Goal: Task Accomplishment & Management: Complete application form

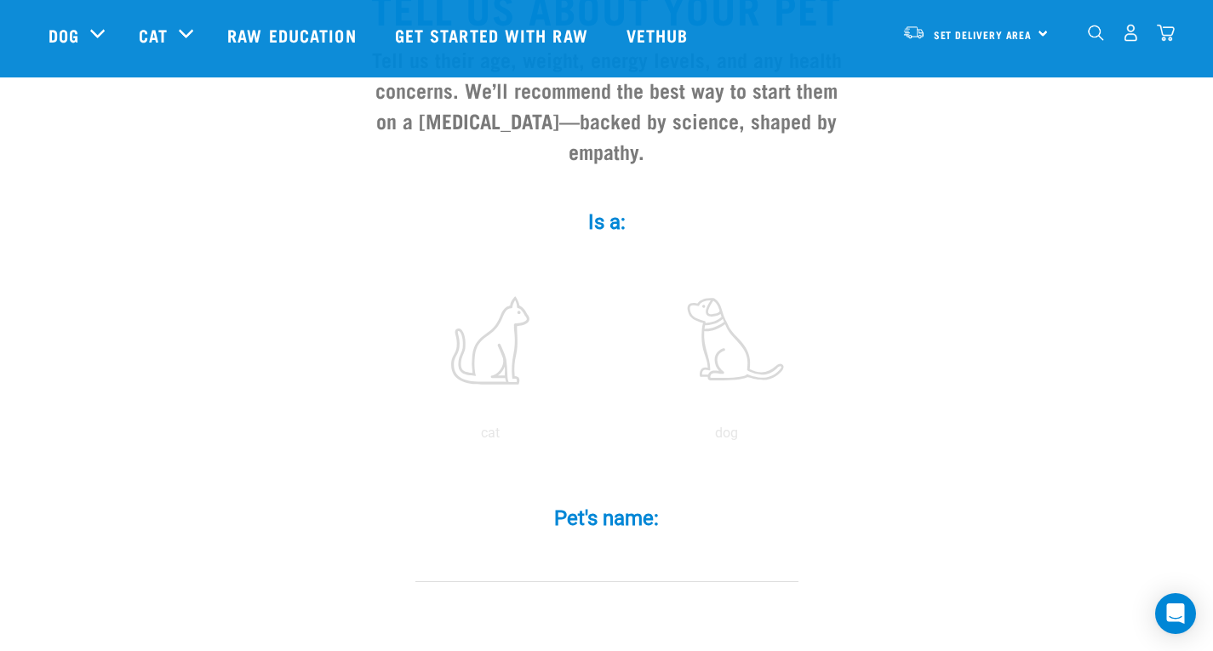
scroll to position [210, 0]
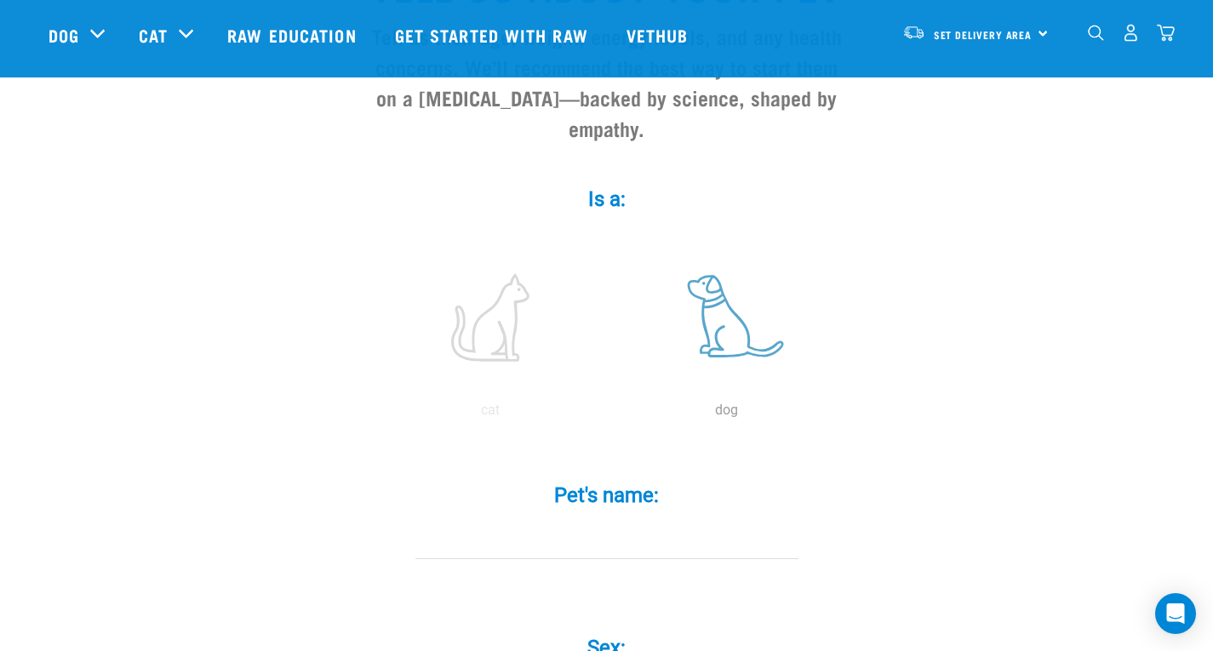
click at [679, 317] on label at bounding box center [727, 317] width 230 height 145
click at [609, 415] on input "radio" at bounding box center [609, 415] width 0 height 0
click at [569, 521] on input "Pet's name: *" at bounding box center [606, 540] width 383 height 38
type input "Bond"
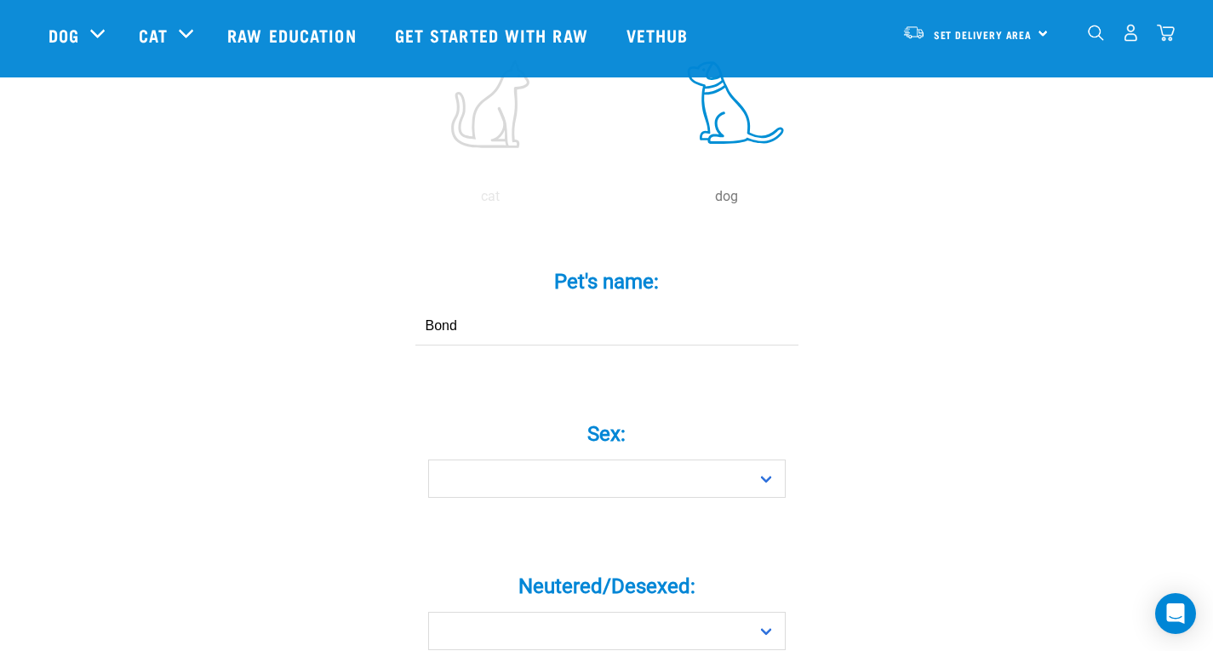
scroll to position [573, 0]
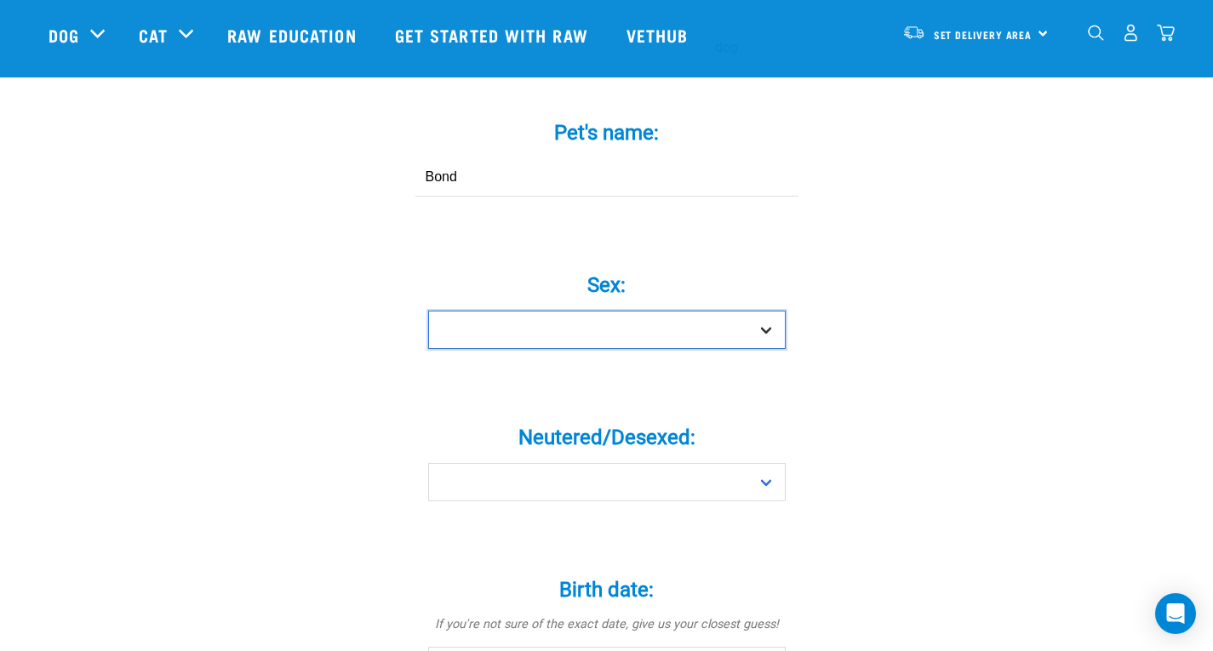
click at [627, 311] on select "Boy Girl" at bounding box center [606, 330] width 357 height 38
select select "boy"
click at [428, 311] on select "Boy Girl" at bounding box center [606, 330] width 357 height 38
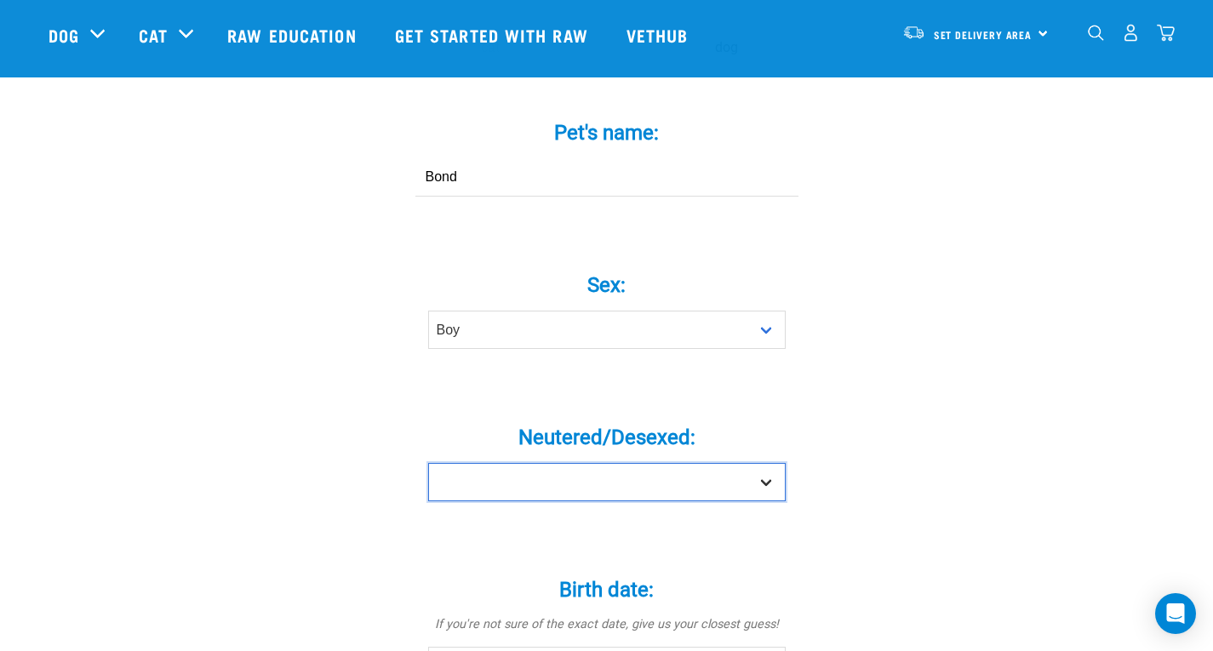
click at [551, 463] on select "Yes No" at bounding box center [606, 482] width 357 height 38
select select "no"
click at [428, 463] on select "Yes No" at bounding box center [606, 482] width 357 height 38
drag, startPoint x: 1209, startPoint y: 254, endPoint x: 1221, endPoint y: 254, distance: 11.9
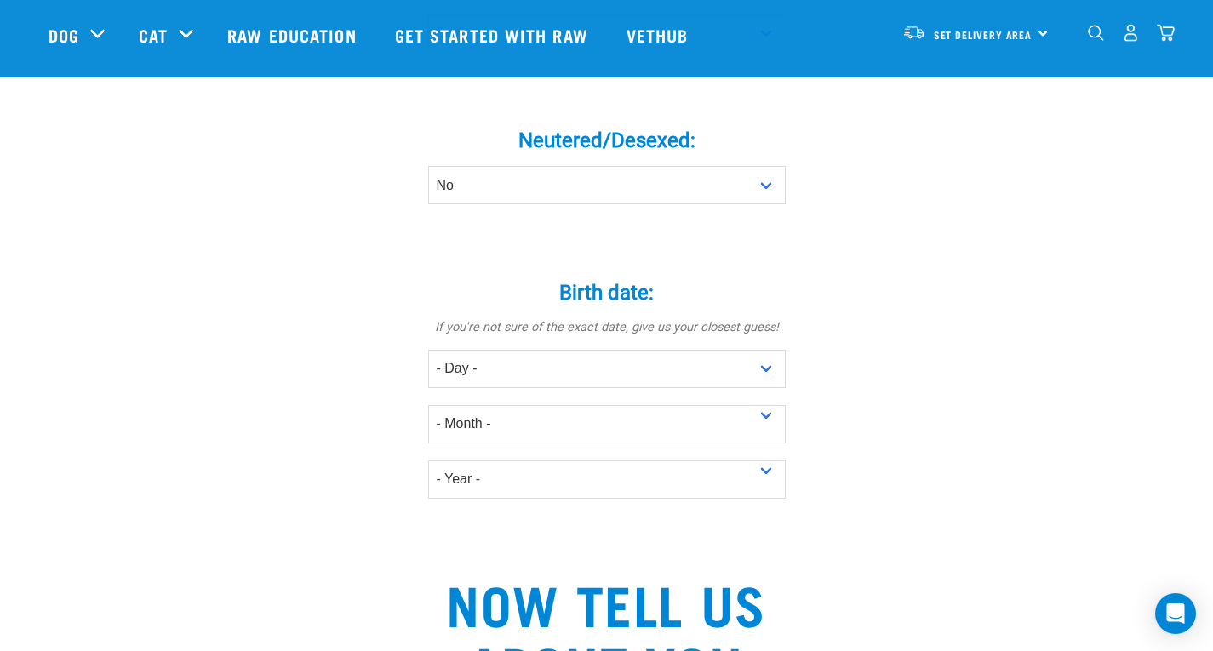
scroll to position [891, 0]
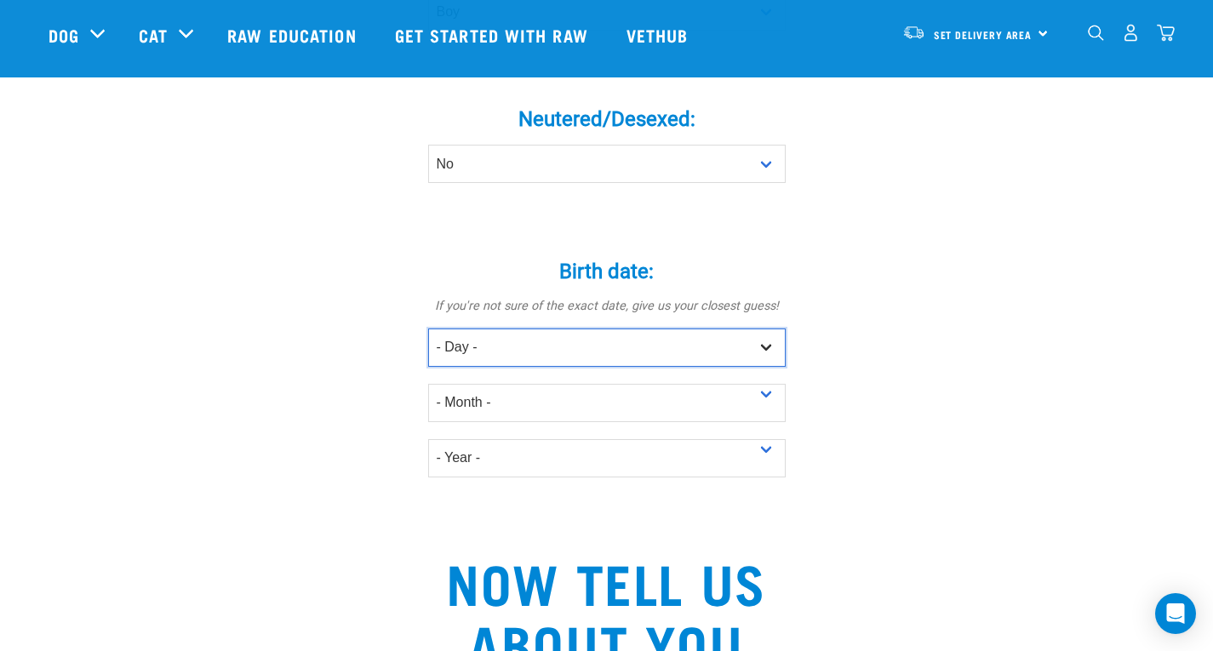
click at [595, 329] on select "- Day - 1 2 3 4 5 6 7 8 9 10 11 12 13 14 15 16 17 18 19 20 21 22 23 24 25 26 27" at bounding box center [606, 348] width 357 height 38
select select "15"
click at [428, 329] on select "- Day - 1 2 3 4 5 6 7 8 9 10 11 12 13 14 15 16 17 18 19 20 21 22 23 24 25 26 27" at bounding box center [606, 348] width 357 height 38
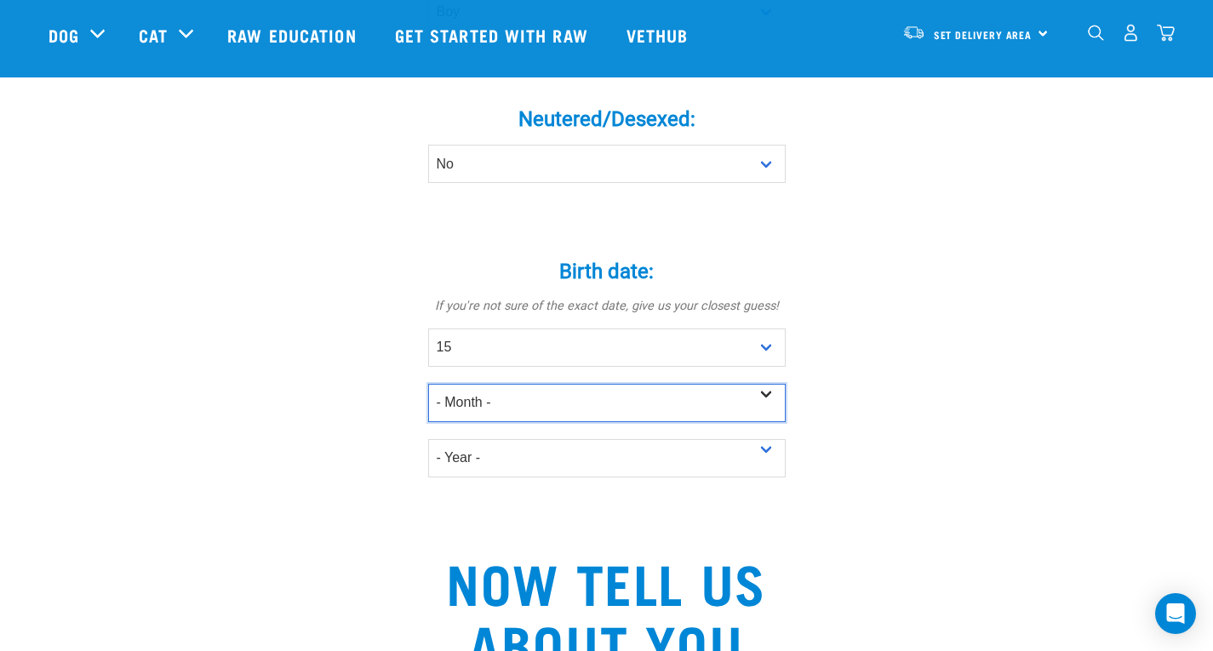
click at [557, 384] on select "- Month - January February March April May June July August September October N…" at bounding box center [606, 403] width 357 height 38
select select "December"
click at [428, 384] on select "- Month - January February March April May June July August September October N…" at bounding box center [606, 403] width 357 height 38
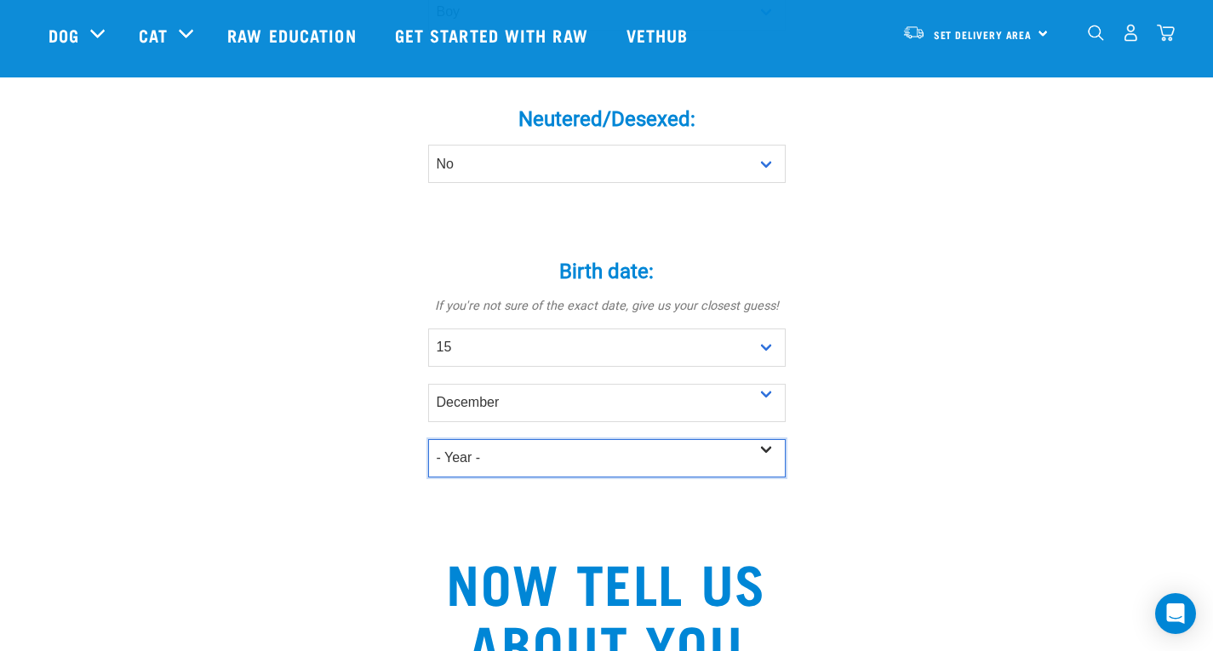
click at [534, 439] on select "- Year - 2025 2024 2023 2022 2021 2020 2019 2018 2017 2016 2015 2014 2013 2012" at bounding box center [606, 458] width 357 height 38
select select "2024"
click at [428, 439] on select "- Year - 2025 2024 2023 2022 2021 2020 2019 2018 2017 2016 2015 2014 2013 2012" at bounding box center [606, 458] width 357 height 38
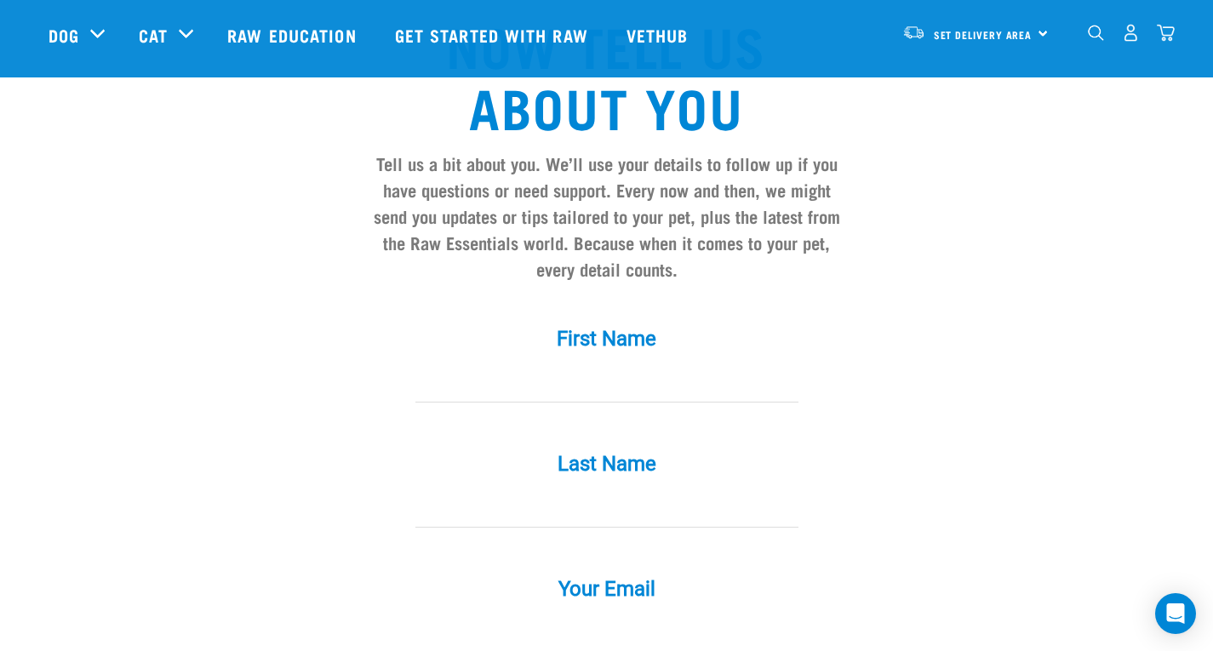
scroll to position [1431, 0]
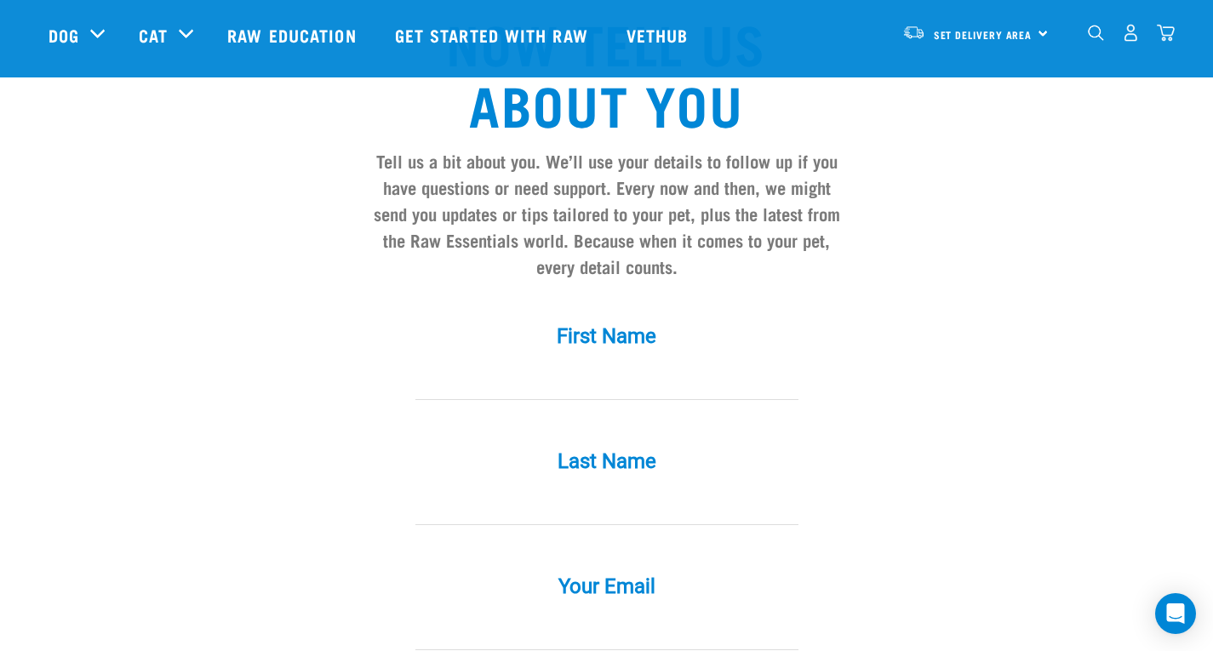
click at [529, 362] on input "First Name *" at bounding box center [606, 381] width 383 height 38
type input "Caitlin"
type input "Draper-Wheeler"
type input "[PERSON_NAME][EMAIL_ADDRESS][DOMAIN_NAME]"
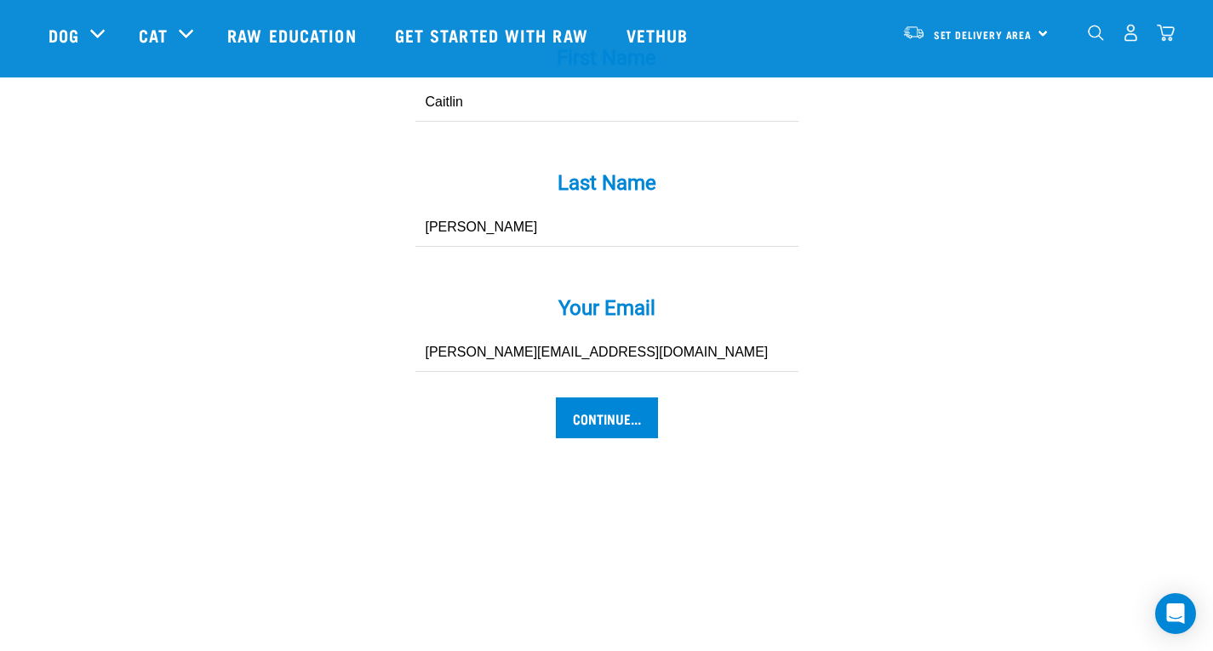
scroll to position [1813, 0]
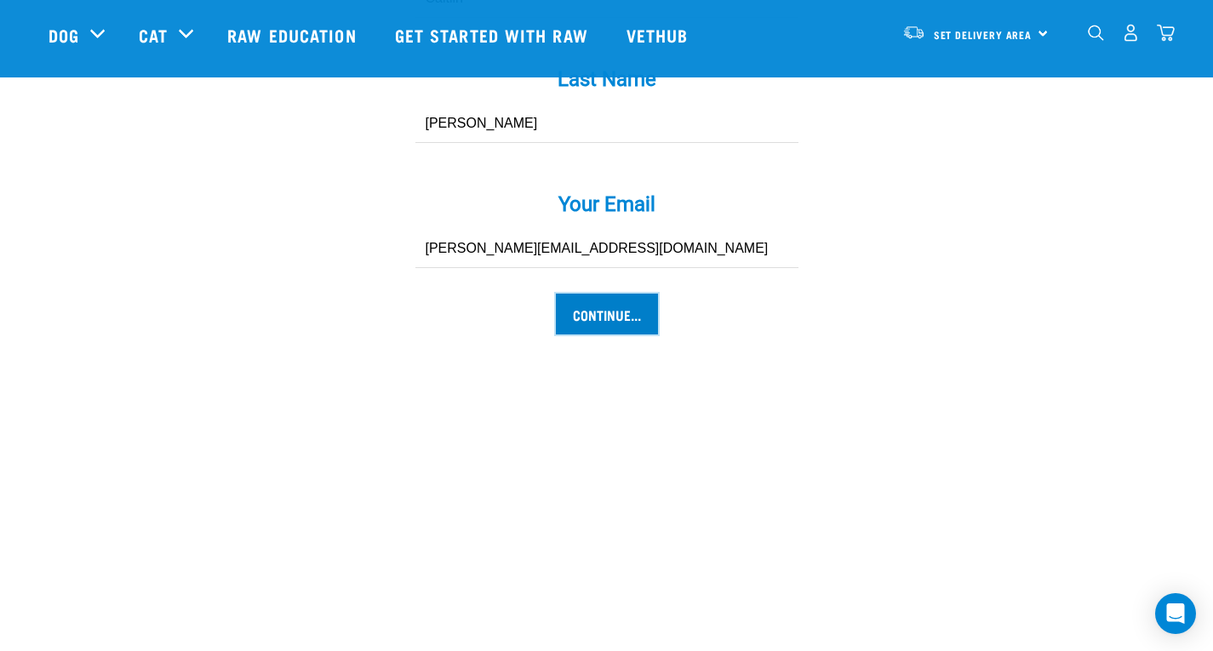
click at [605, 300] on input "Continue..." at bounding box center [607, 314] width 102 height 41
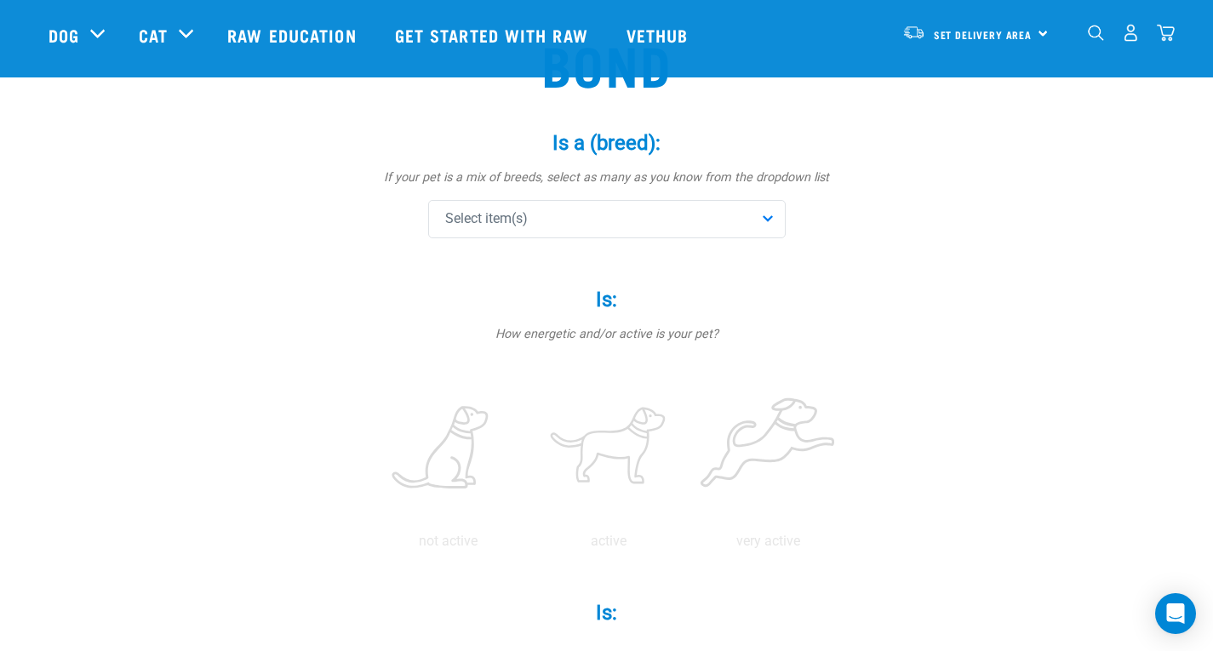
scroll to position [103, 0]
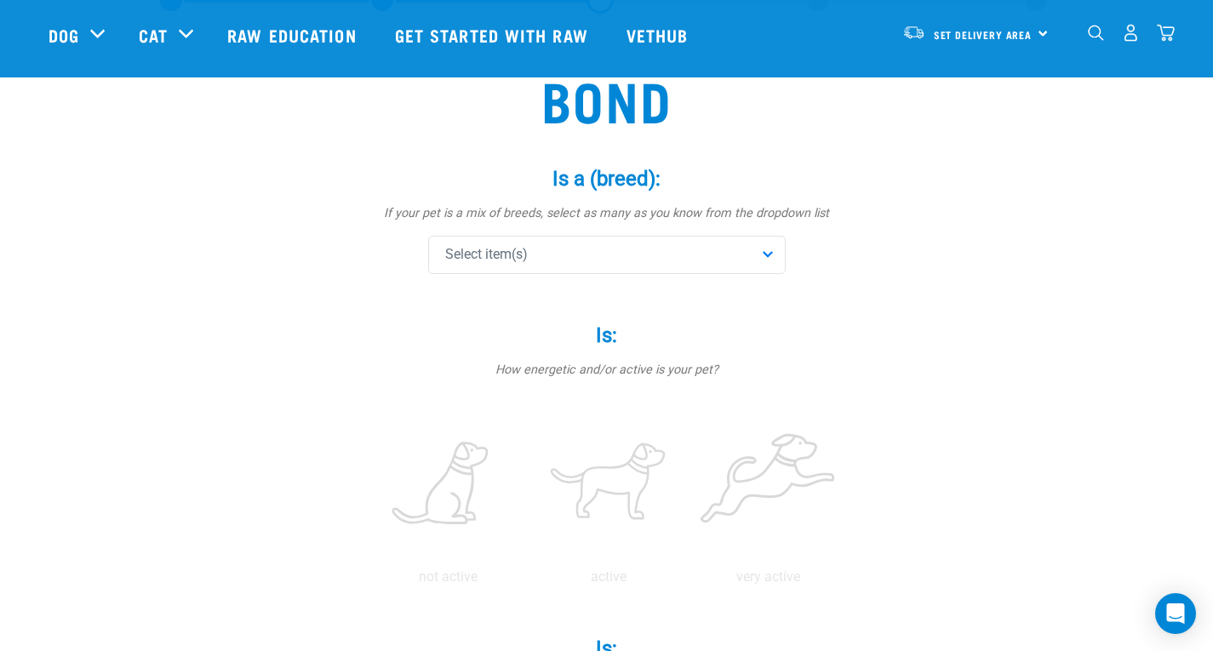
click at [605, 234] on div "Is a (breed): * If your pet is a mix of breeds, select as many as you know from…" at bounding box center [607, 208] width 511 height 131
click at [598, 244] on div "Select item(s)" at bounding box center [606, 255] width 357 height 38
click at [529, 294] on input "text" at bounding box center [606, 302] width 349 height 38
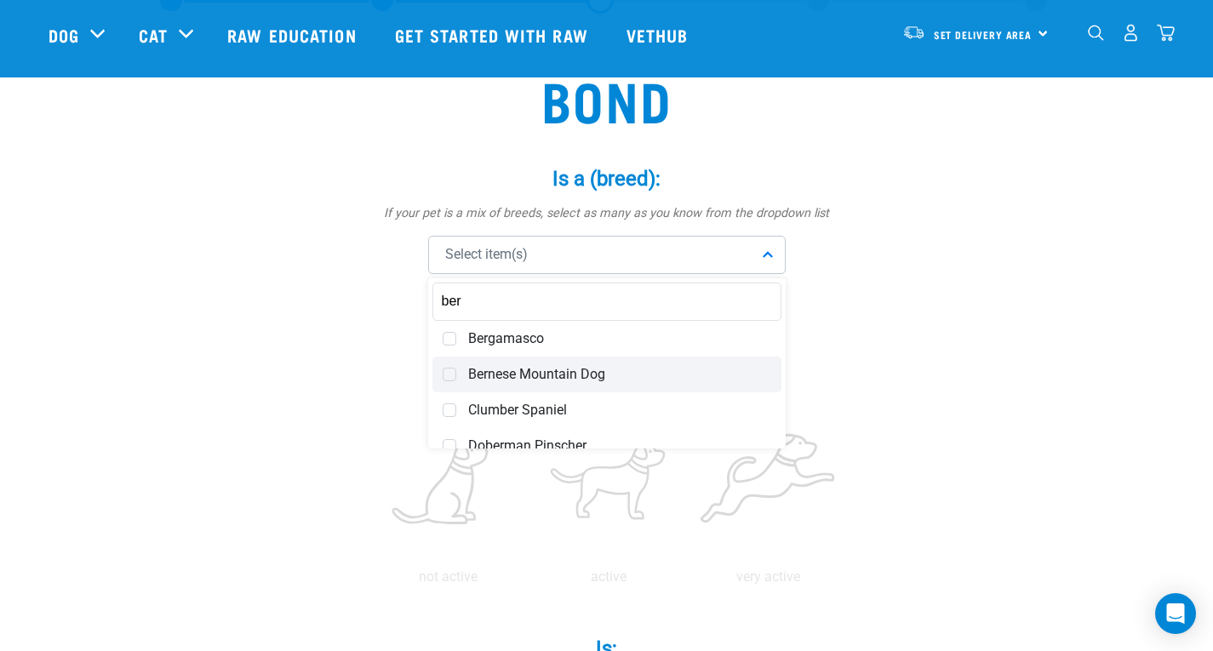
type input "ber"
click at [536, 378] on span "Bernese Mountain Dog" at bounding box center [619, 374] width 303 height 17
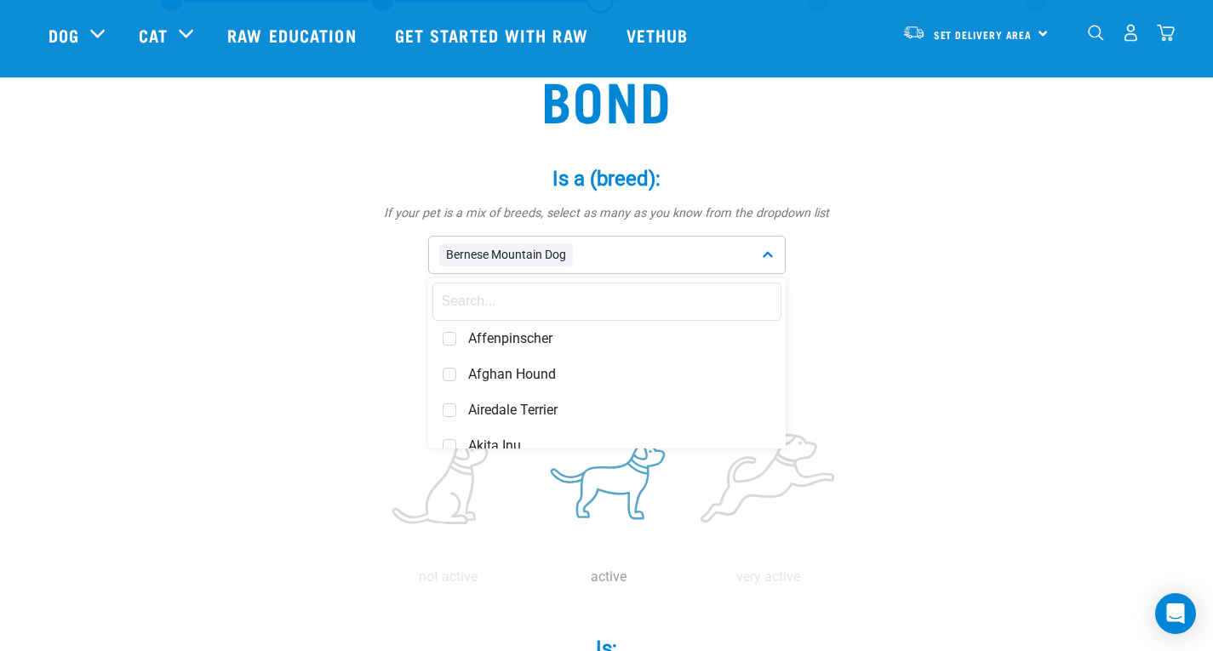
click at [613, 513] on label at bounding box center [608, 484] width 153 height 145
click at [529, 581] on input "radio" at bounding box center [529, 581] width 0 height 0
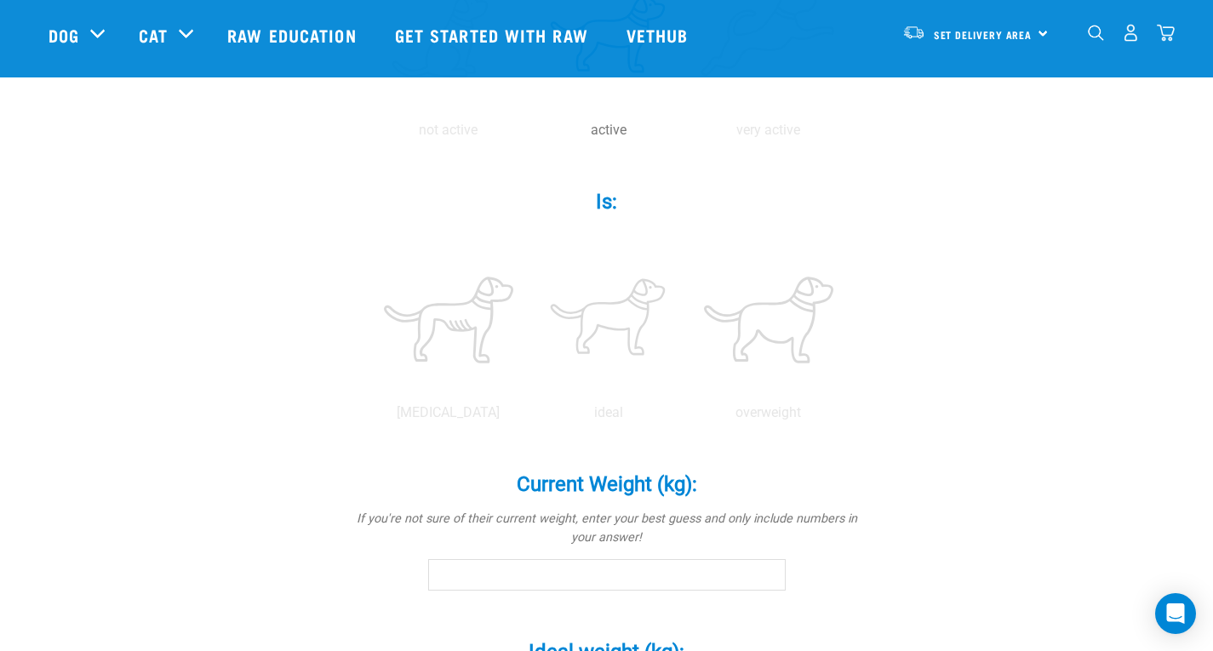
scroll to position [553, 0]
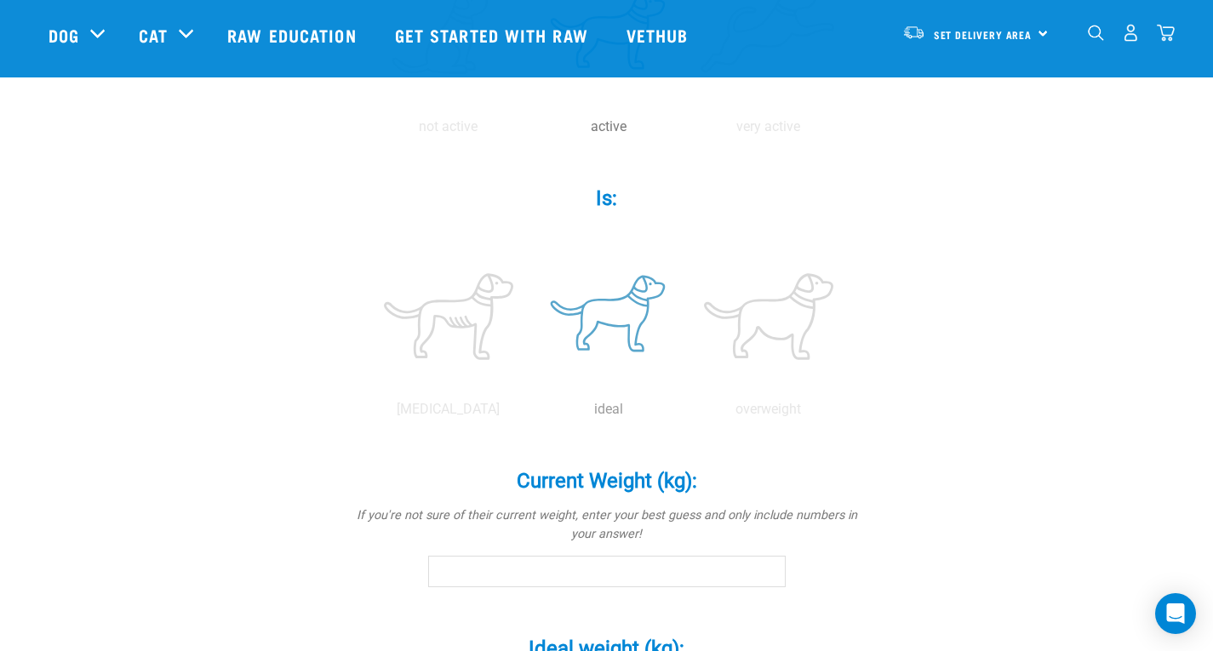
click at [646, 292] on label at bounding box center [608, 316] width 153 height 145
click at [529, 414] on input "radio" at bounding box center [529, 414] width 0 height 0
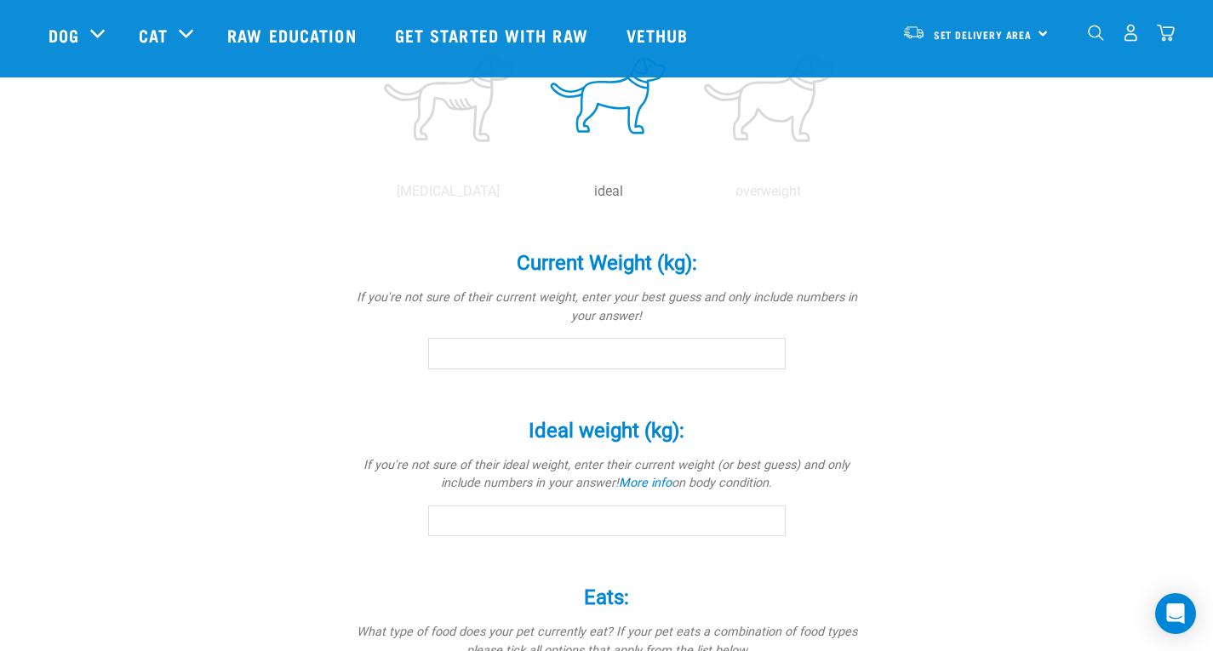
scroll to position [789, 0]
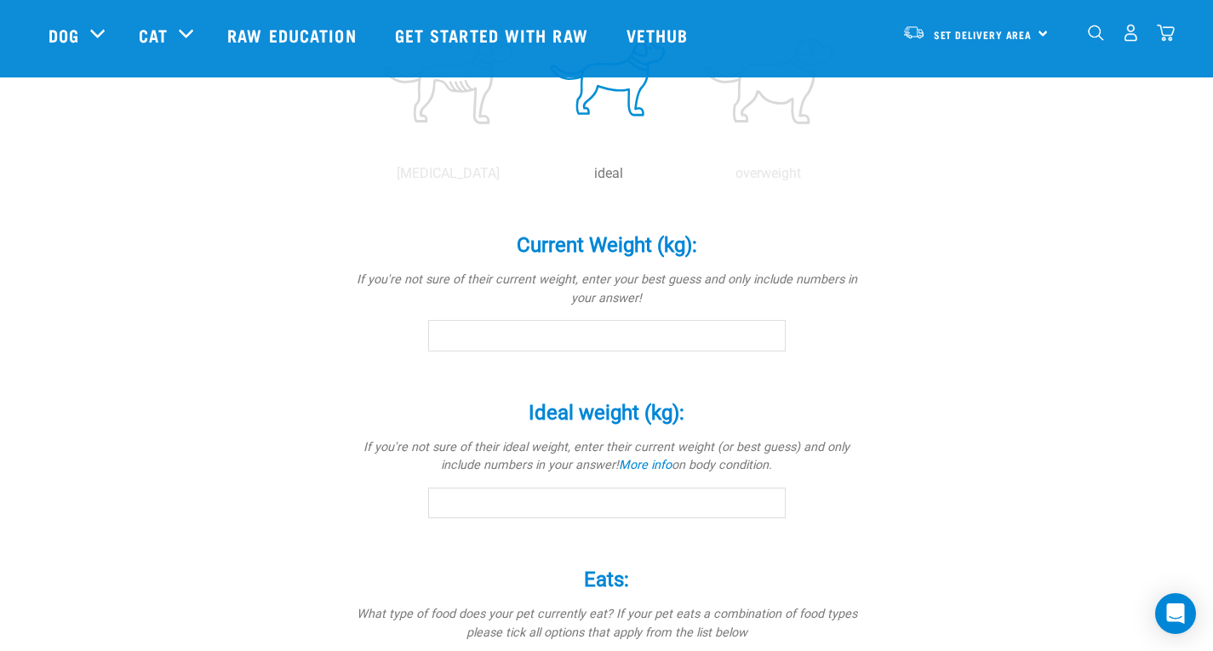
click at [538, 333] on input "Current Weight (kg): *" at bounding box center [606, 335] width 357 height 31
type input "52"
click at [537, 504] on input "Ideal weight (kg): *" at bounding box center [606, 503] width 357 height 31
type input "55"
click at [1039, 427] on div "Bond Is a (breed): * If your pet is a mix of breeds, select as many as you know…" at bounding box center [607, 134] width 1117 height 1572
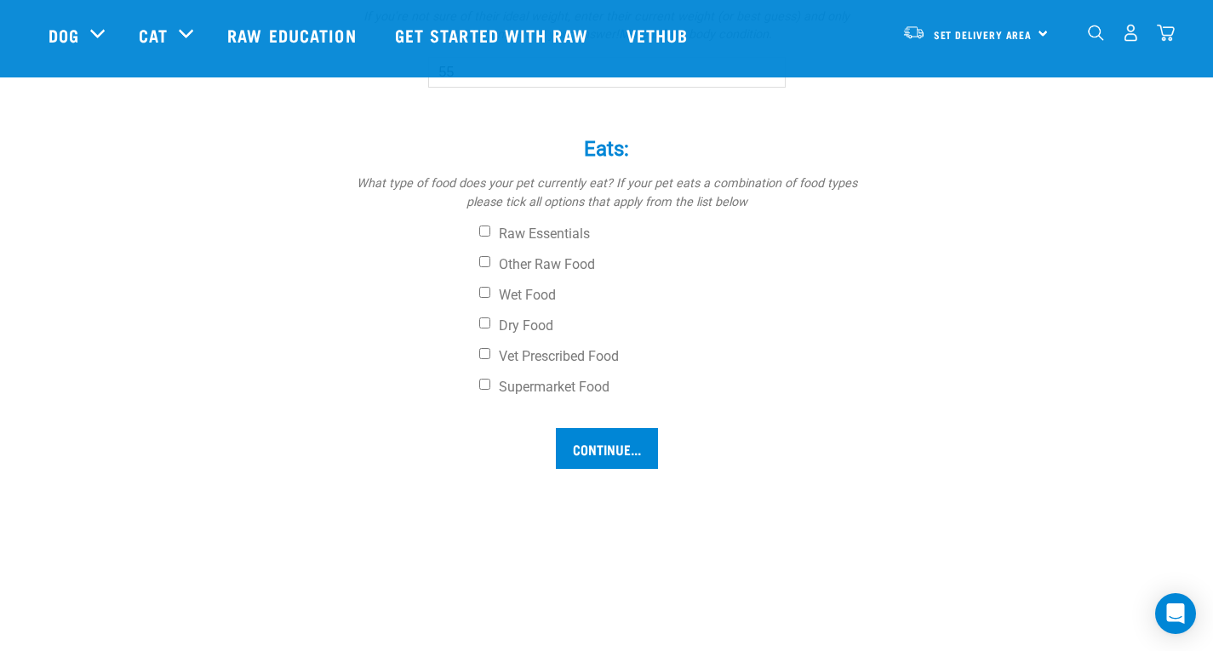
scroll to position [1239, 0]
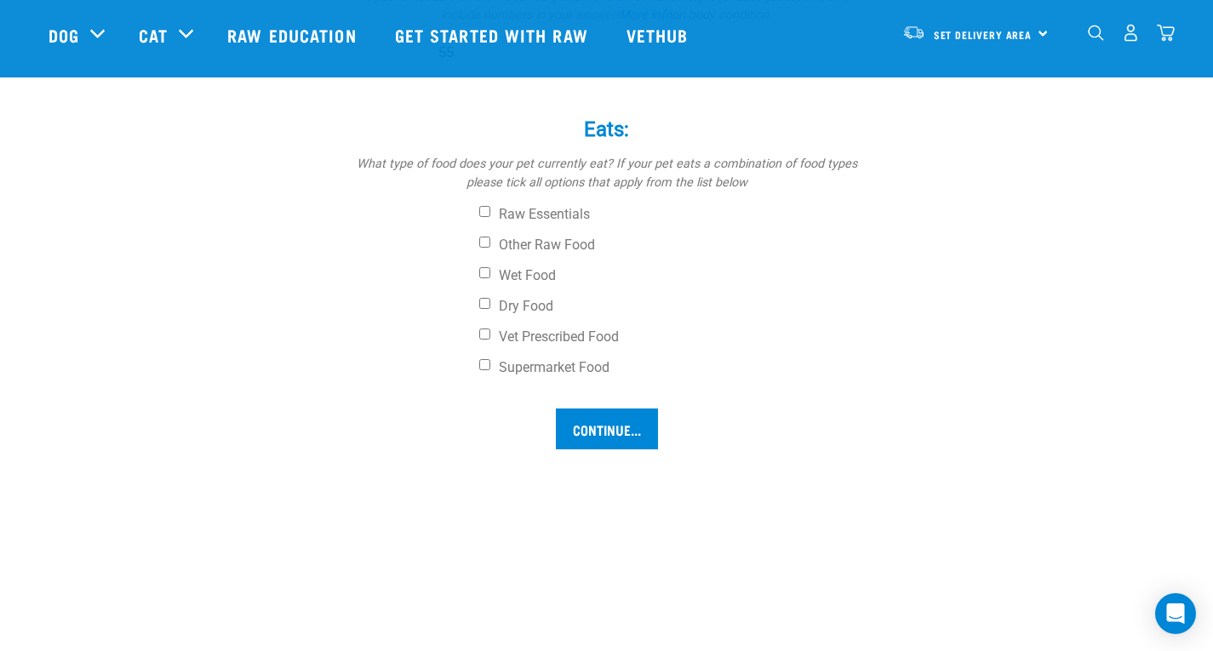
click at [504, 254] on div "Raw Essentials Other Raw Food Wet Food Dry Food Vet Prescribed Food Supermarket…" at bounding box center [607, 291] width 511 height 170
click at [489, 249] on label "Other Raw Food" at bounding box center [670, 245] width 383 height 17
click at [489, 248] on input "Other Raw Food" at bounding box center [484, 242] width 11 height 11
checkbox input "true"
click at [486, 304] on input "Dry Food" at bounding box center [484, 303] width 11 height 11
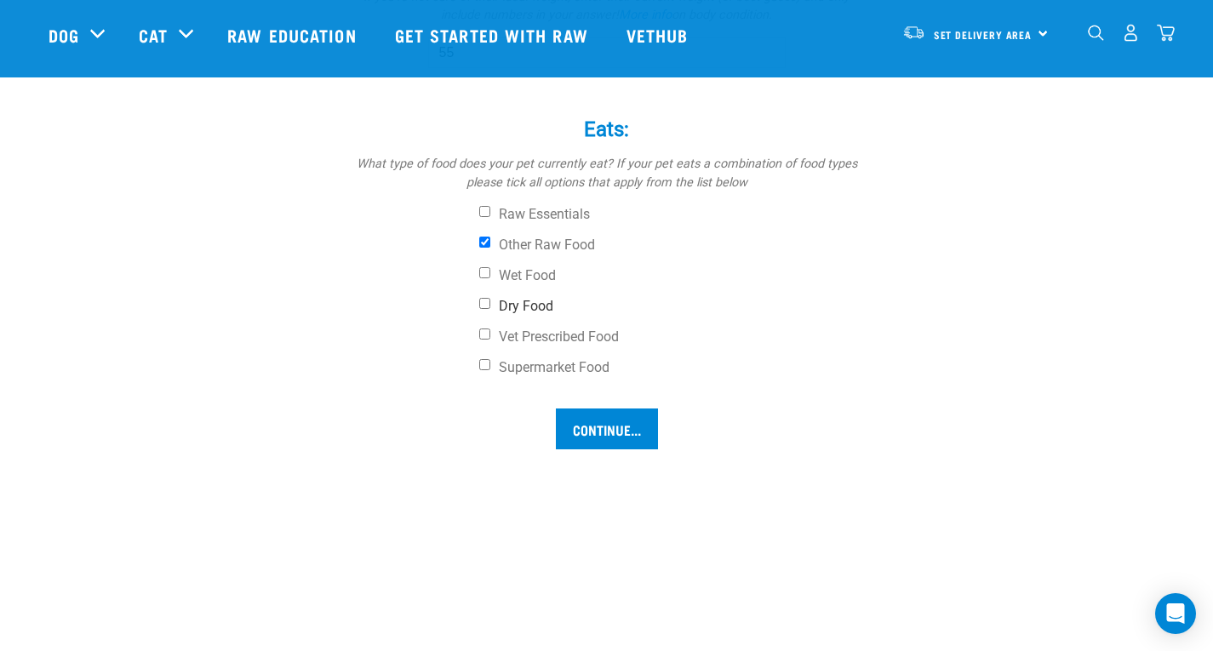
checkbox input "true"
click at [620, 423] on input "Continue..." at bounding box center [607, 429] width 102 height 41
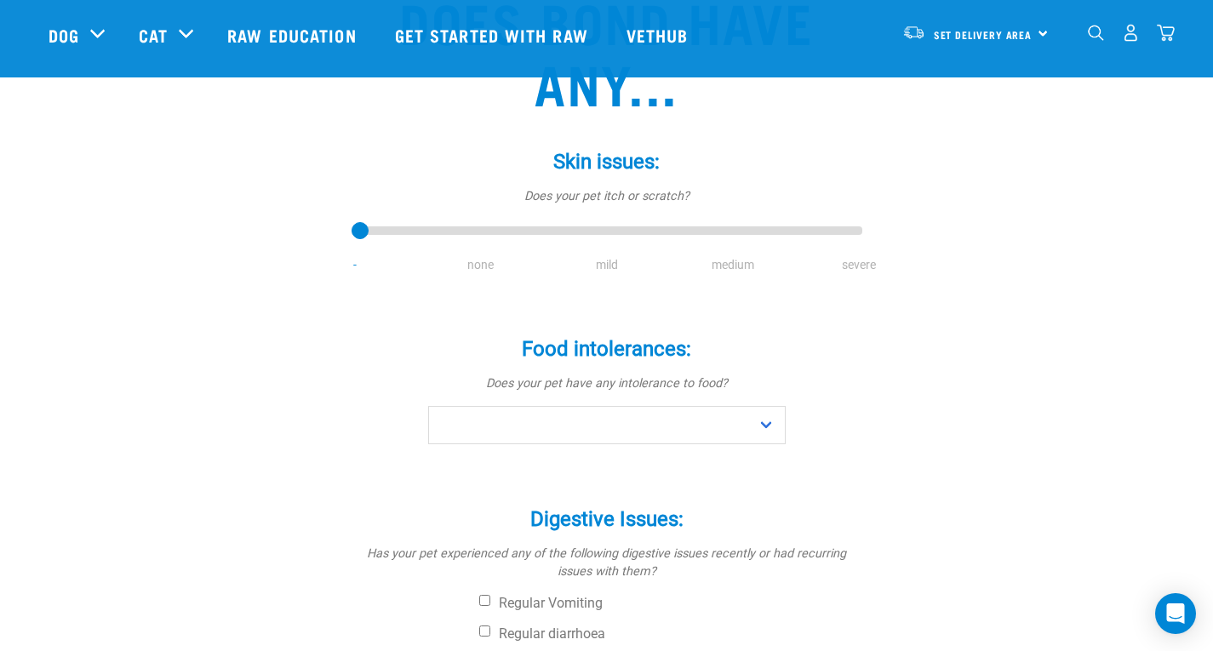
scroll to position [192, 0]
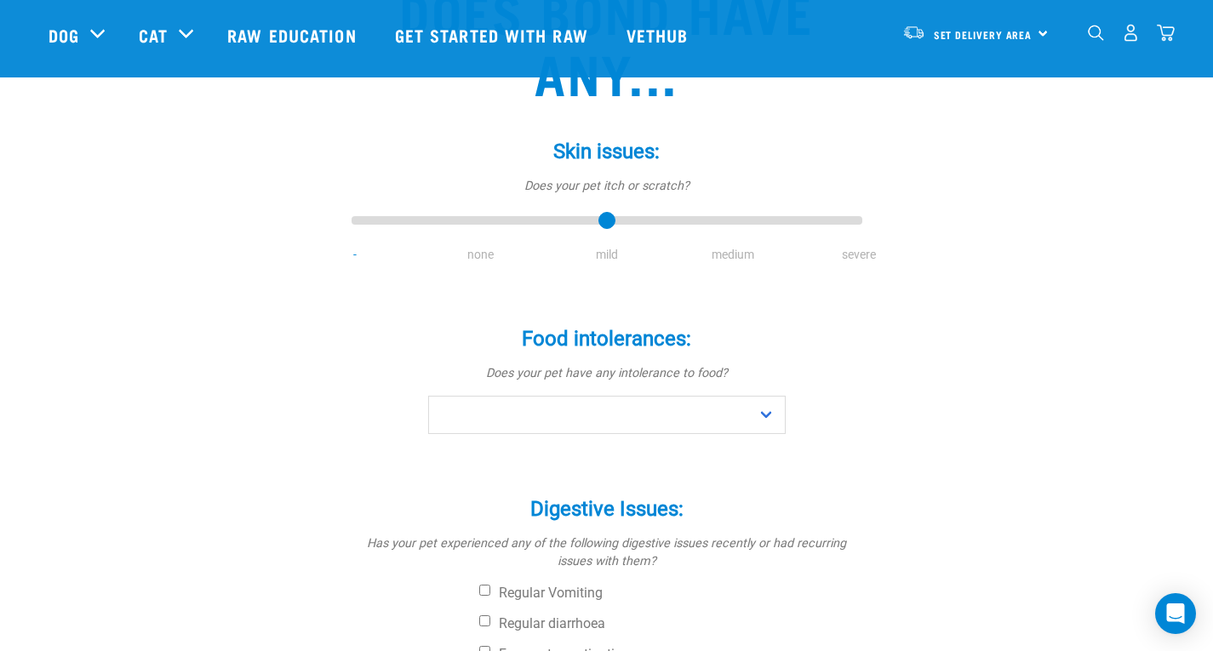
type input "2"
click at [600, 217] on input "range" at bounding box center [607, 221] width 511 height 24
click at [546, 410] on select "No Yes" at bounding box center [606, 415] width 357 height 38
select select "no"
click at [428, 396] on select "No Yes" at bounding box center [606, 415] width 357 height 38
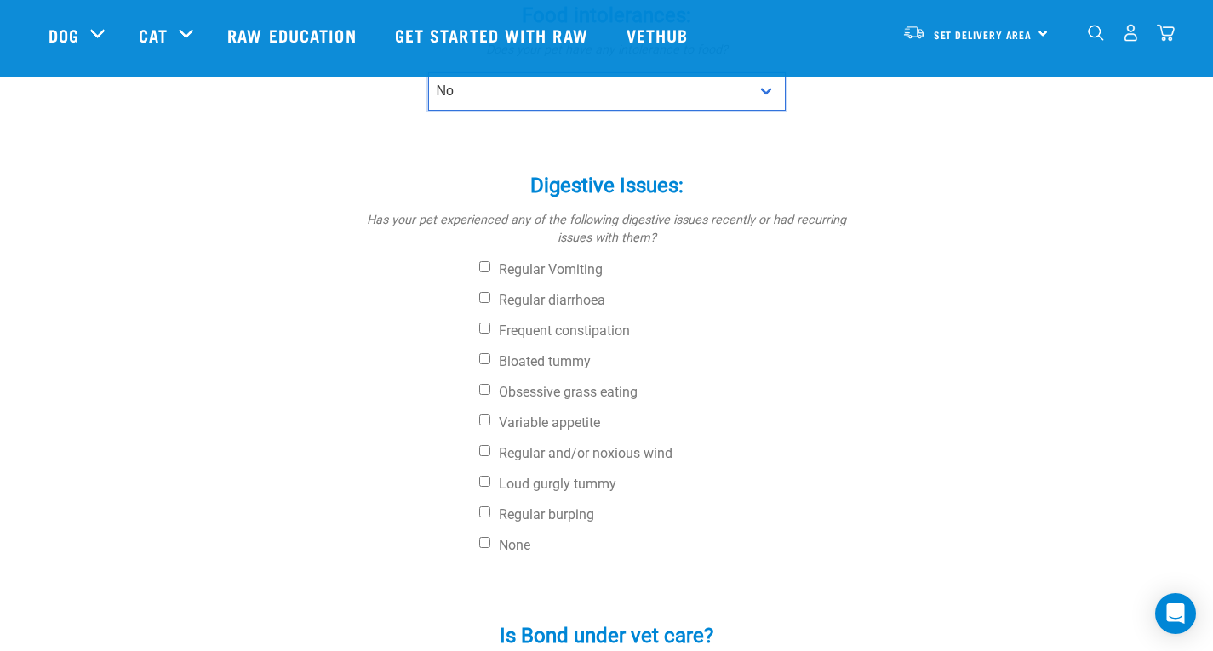
scroll to position [552, 0]
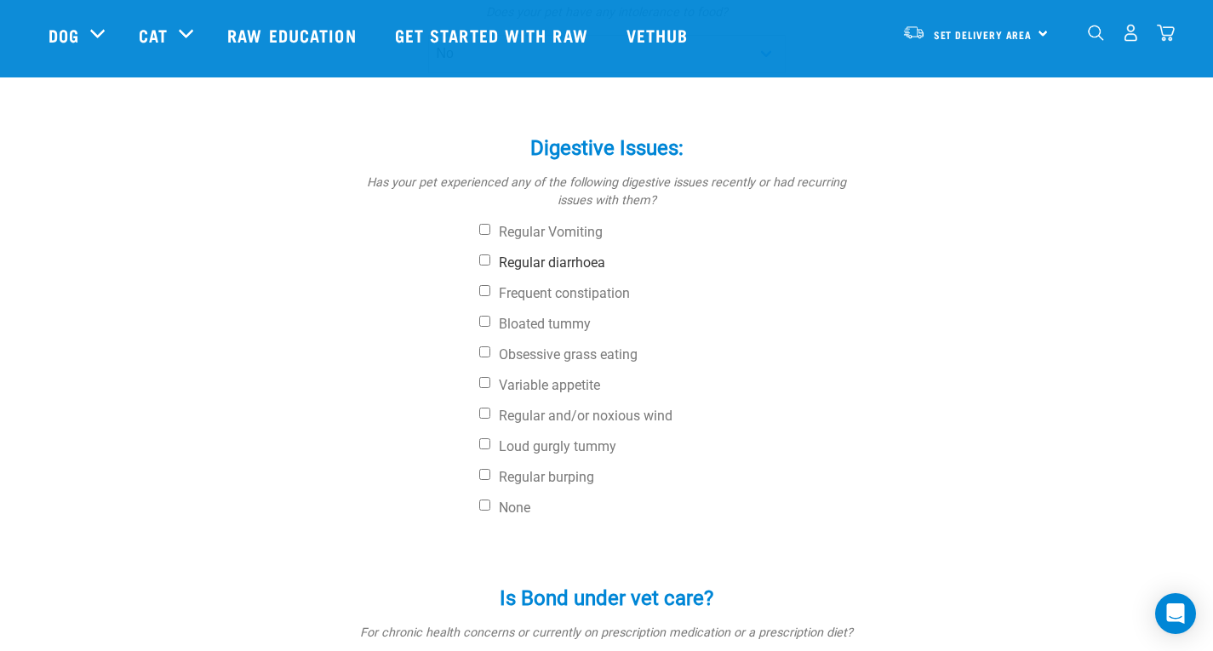
click at [506, 262] on label "Regular diarrhoea" at bounding box center [670, 262] width 383 height 17
click at [490, 262] on input "Regular diarrhoea" at bounding box center [484, 259] width 11 height 11
checkbox input "true"
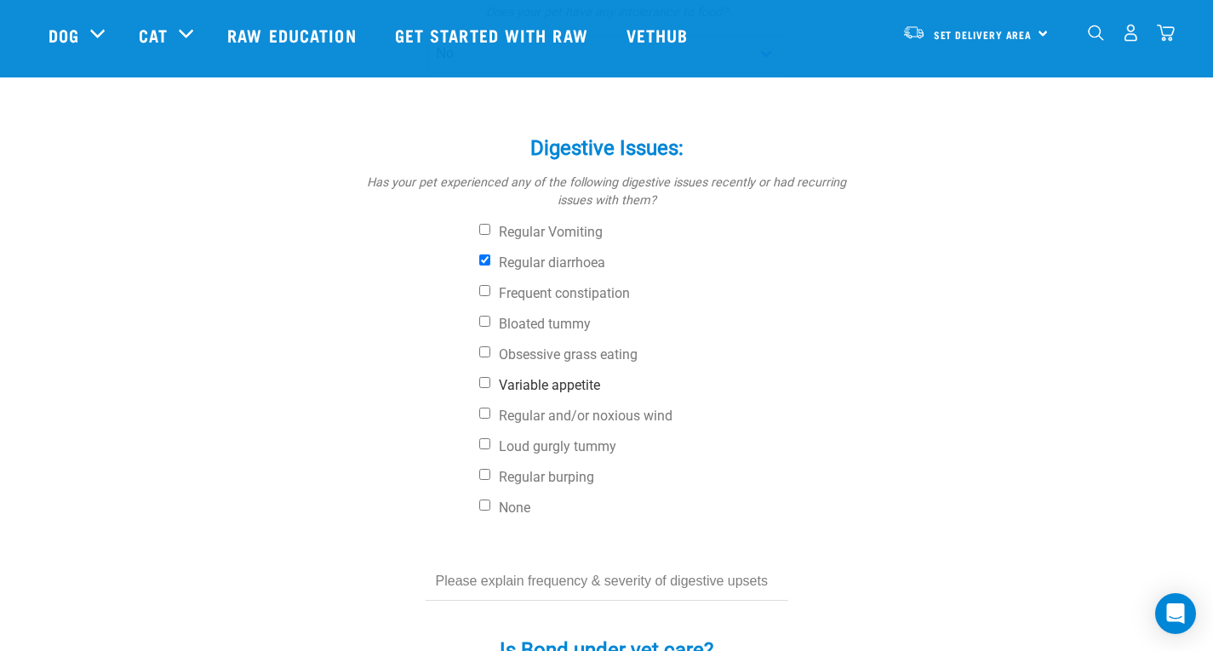
click at [502, 383] on label "Variable appetite" at bounding box center [670, 385] width 383 height 17
click at [490, 383] on input "Variable appetite" at bounding box center [484, 382] width 11 height 11
checkbox input "true"
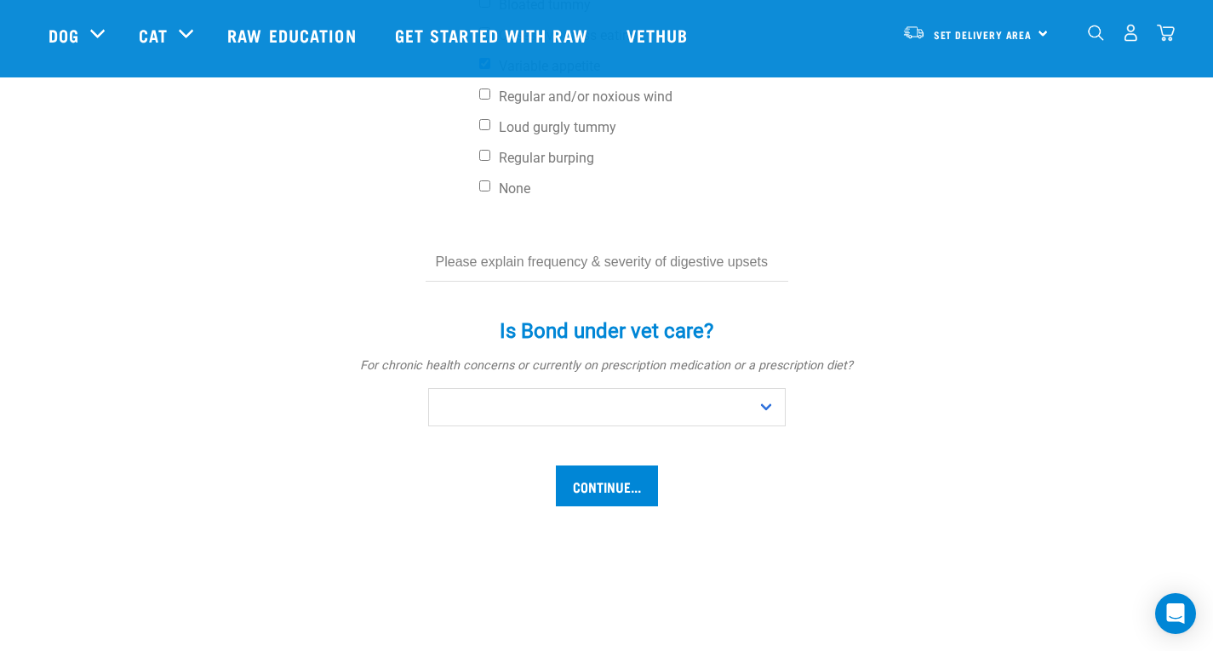
scroll to position [873, 0]
click at [626, 259] on input "text" at bounding box center [607, 261] width 363 height 38
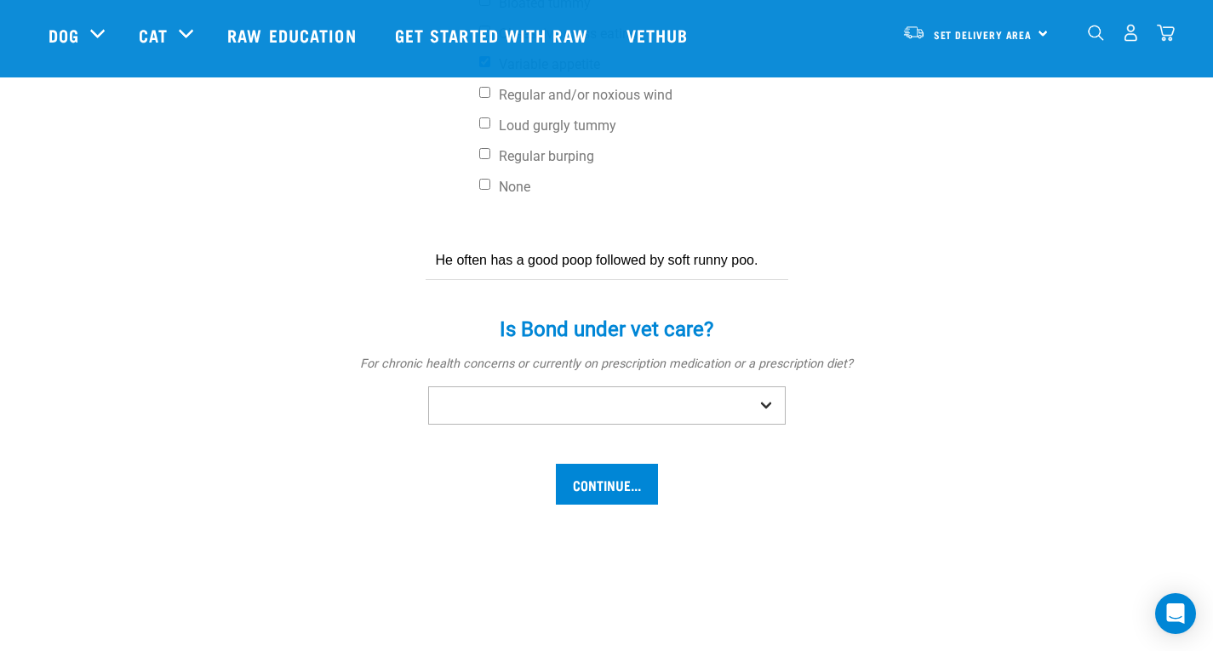
type input "He often has a good poop followed by soft runny poo."
click at [605, 415] on select "No Yes" at bounding box center [606, 405] width 357 height 38
click at [428, 386] on select "No Yes" at bounding box center [606, 405] width 357 height 38
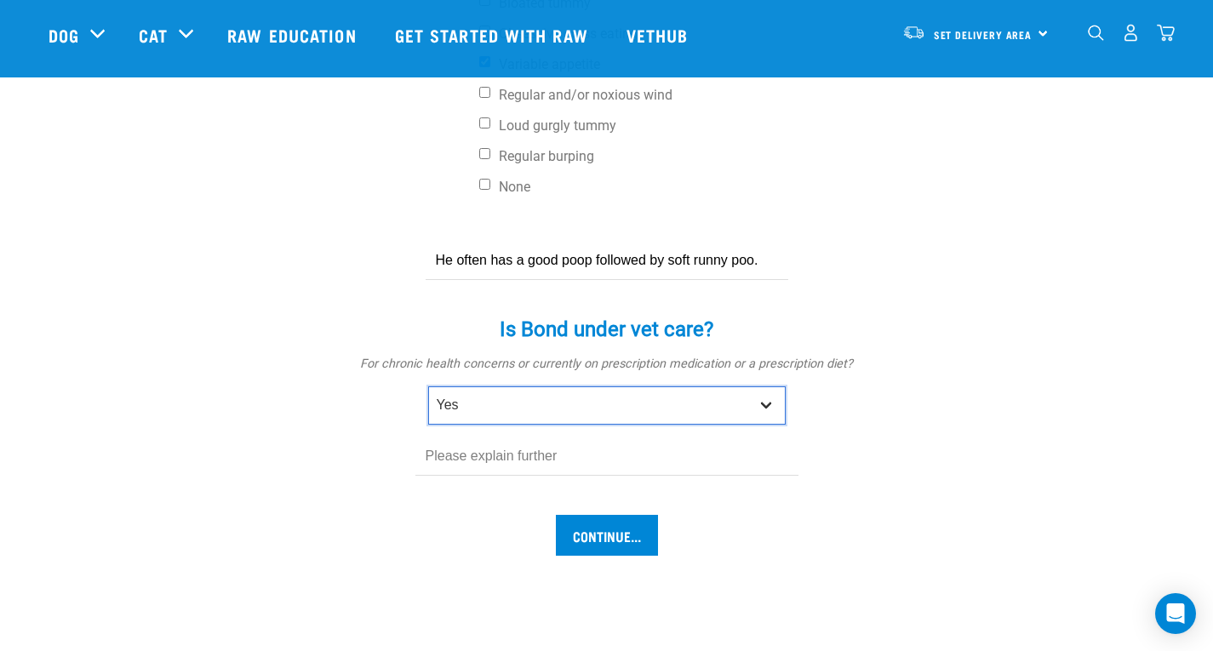
click at [661, 411] on select "No Yes" at bounding box center [606, 405] width 357 height 38
select select "no"
click at [428, 386] on select "No Yes" at bounding box center [606, 405] width 357 height 38
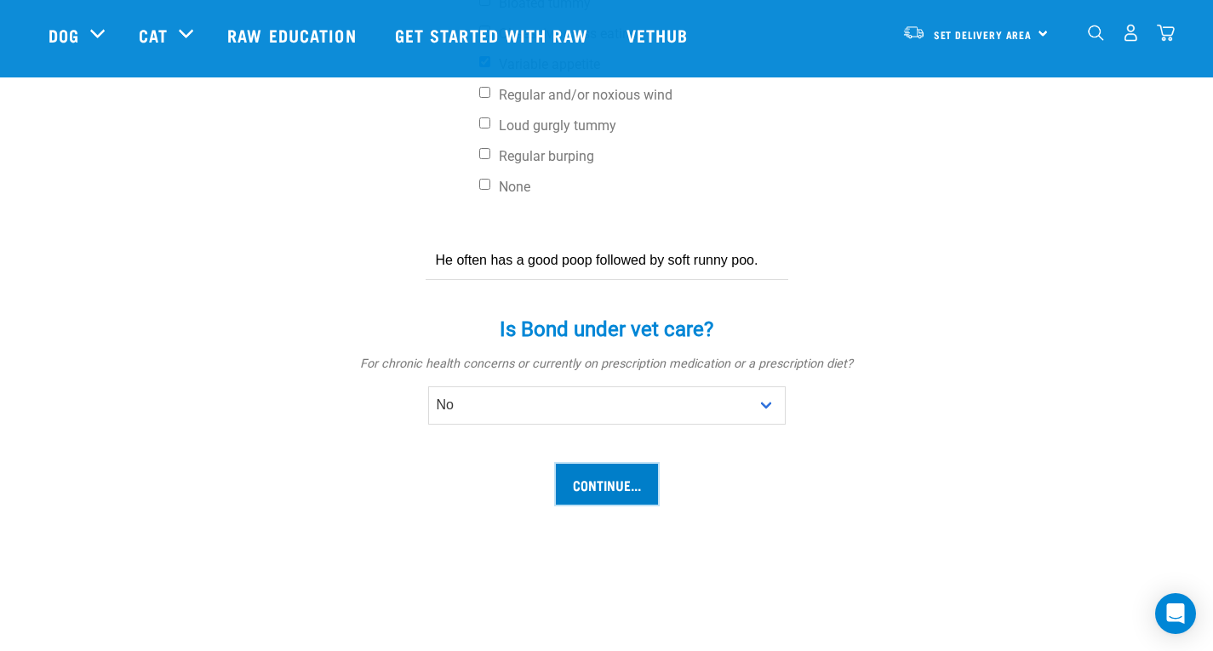
click at [622, 486] on input "Continue..." at bounding box center [607, 484] width 102 height 41
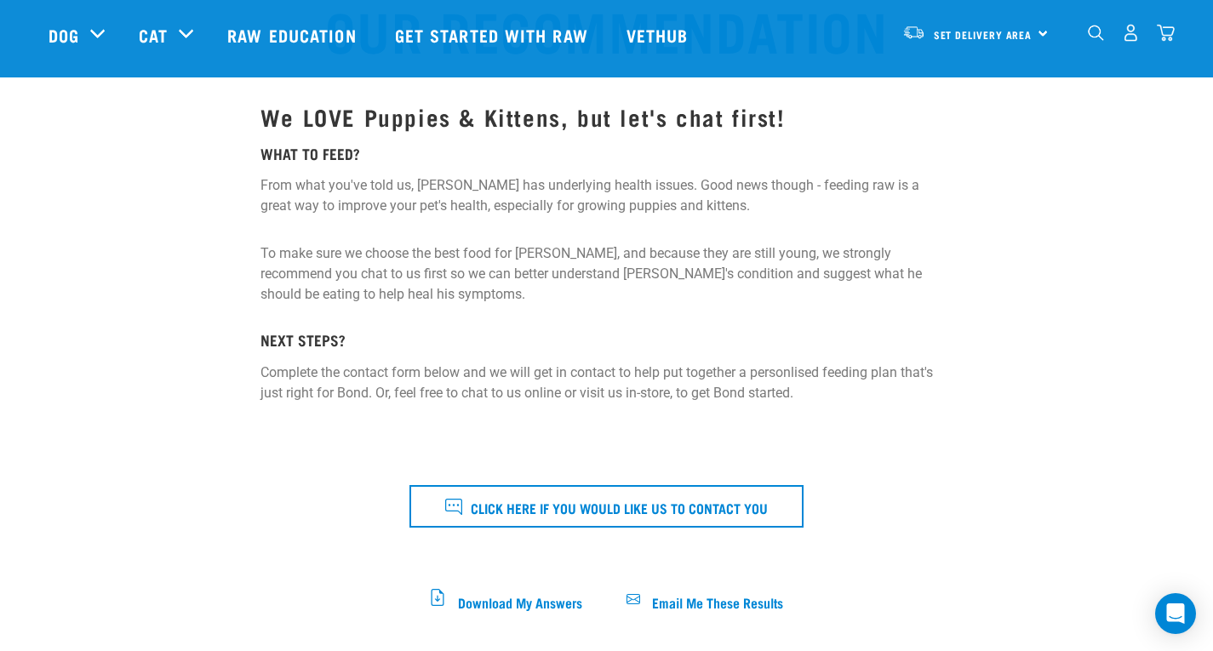
scroll to position [154, 0]
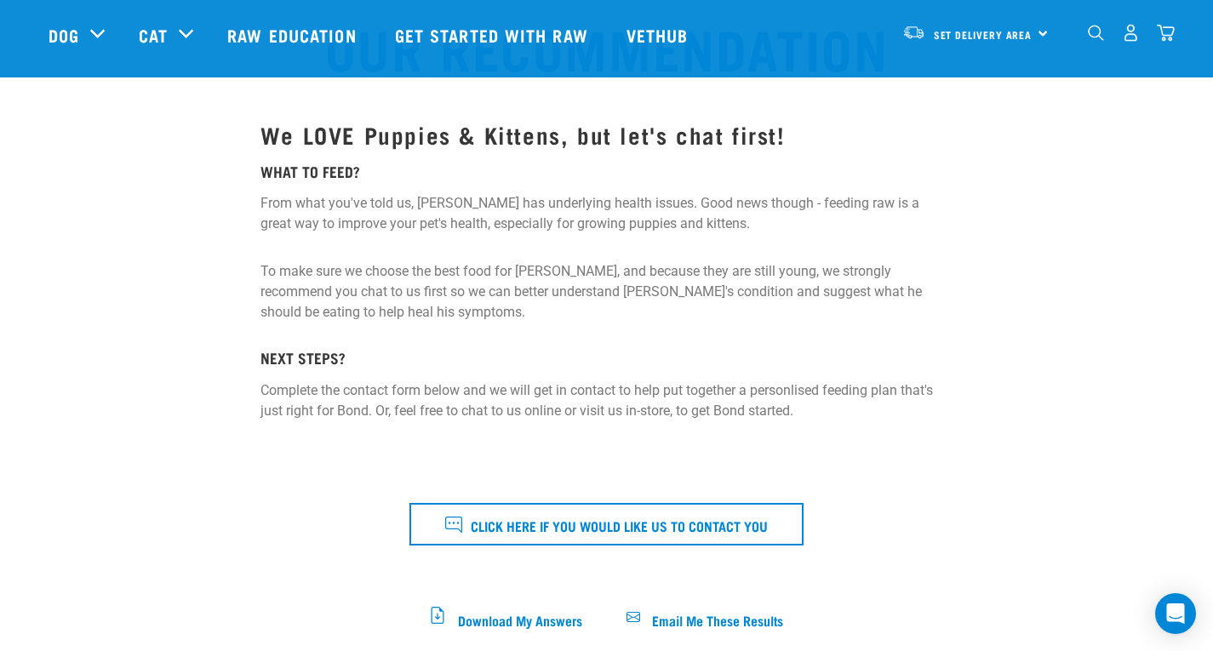
drag, startPoint x: 1225, startPoint y: 88, endPoint x: 1225, endPoint y: 143, distance: 55.3
